Goal: Navigation & Orientation: Find specific page/section

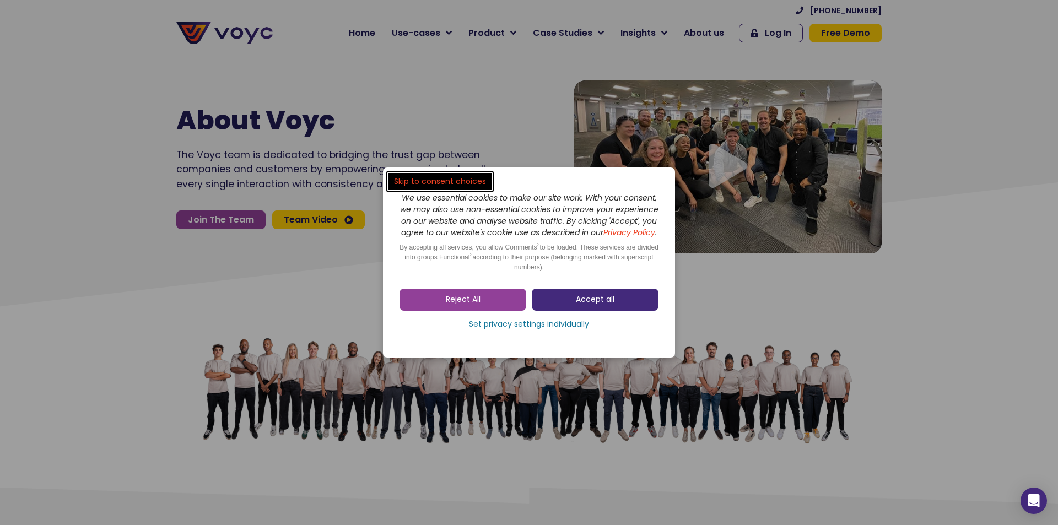
click at [575, 306] on link "Accept all" at bounding box center [595, 300] width 127 height 22
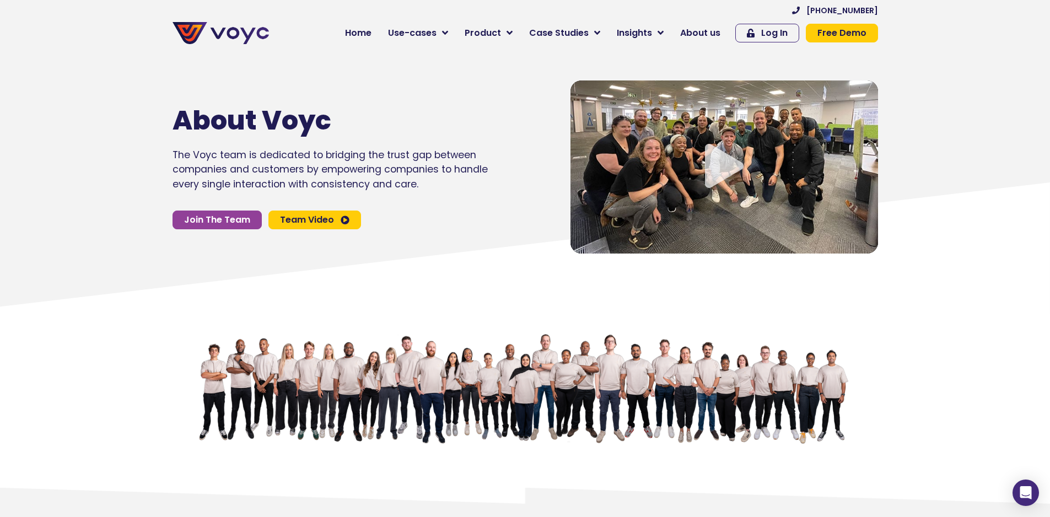
click at [721, 176] on icon "Video play button" at bounding box center [724, 166] width 39 height 44
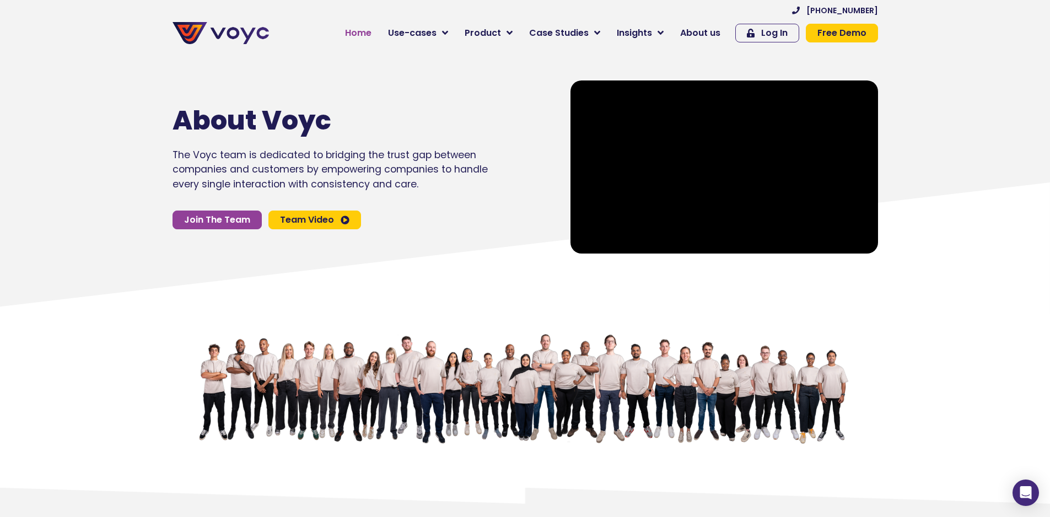
click at [368, 32] on span "Home" at bounding box center [358, 32] width 26 height 13
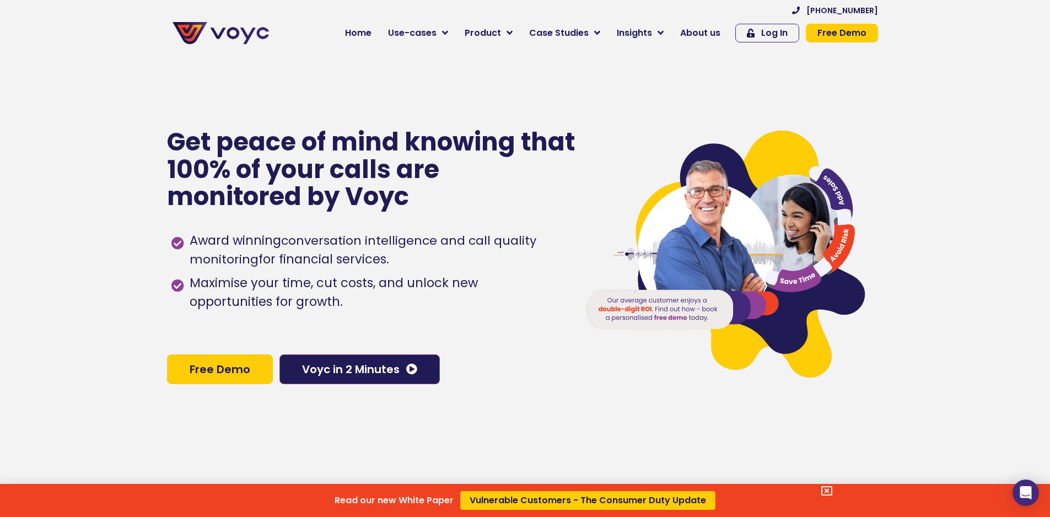
click at [587, 31] on div "Read our new White Paper Vulnerable Customers - The Consumer Duty Update" at bounding box center [525, 258] width 1050 height 517
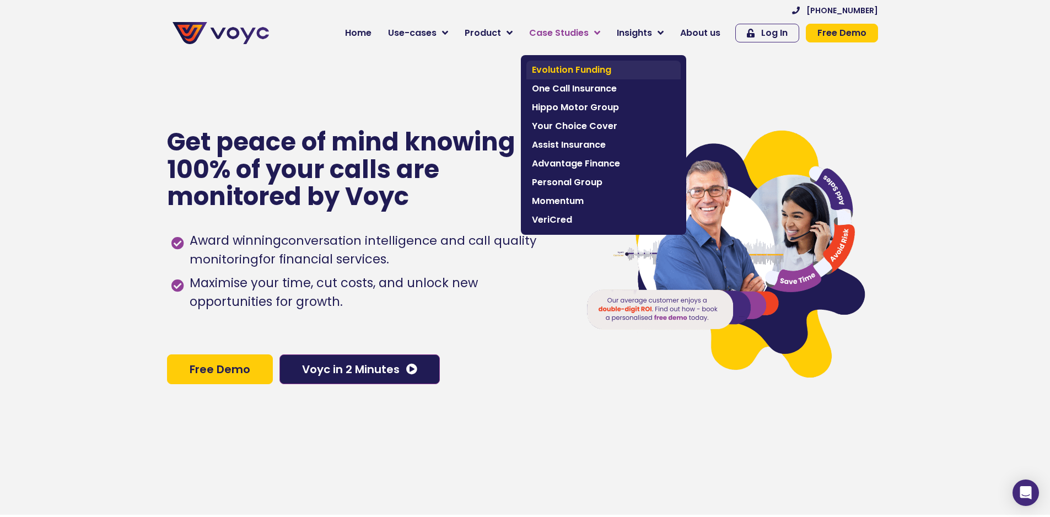
click at [587, 73] on span "Evolution Funding" at bounding box center [603, 69] width 143 height 13
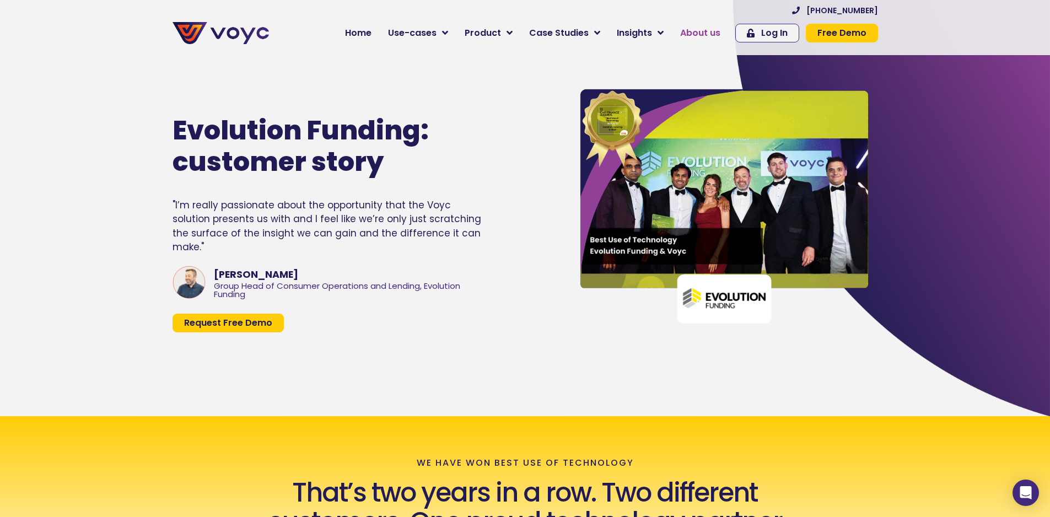
click at [702, 30] on span "About us" at bounding box center [700, 32] width 40 height 13
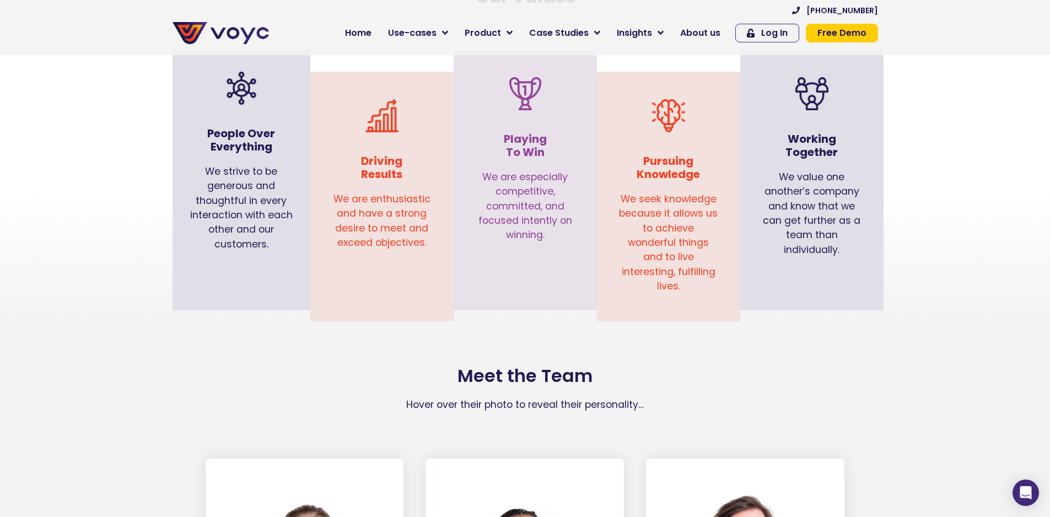
scroll to position [882, 0]
